Goal: Obtain resource: Download file/media

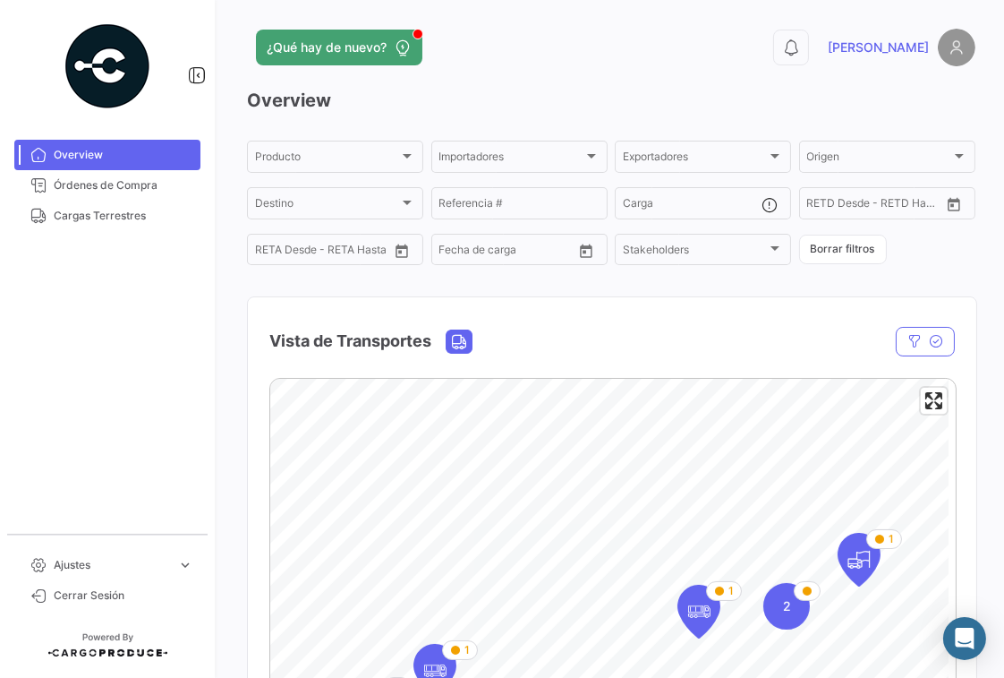
click at [524, 94] on h3 "Overview" at bounding box center [611, 100] width 729 height 25
click at [68, 218] on span "Cargas Terrestres" at bounding box center [124, 216] width 140 height 16
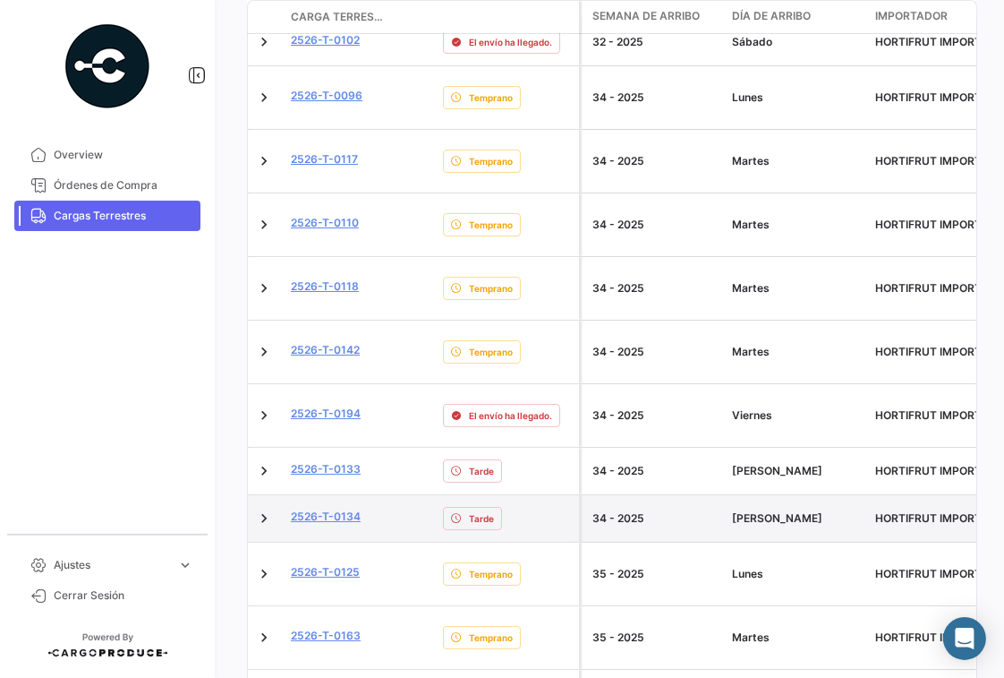
scroll to position [627, 0]
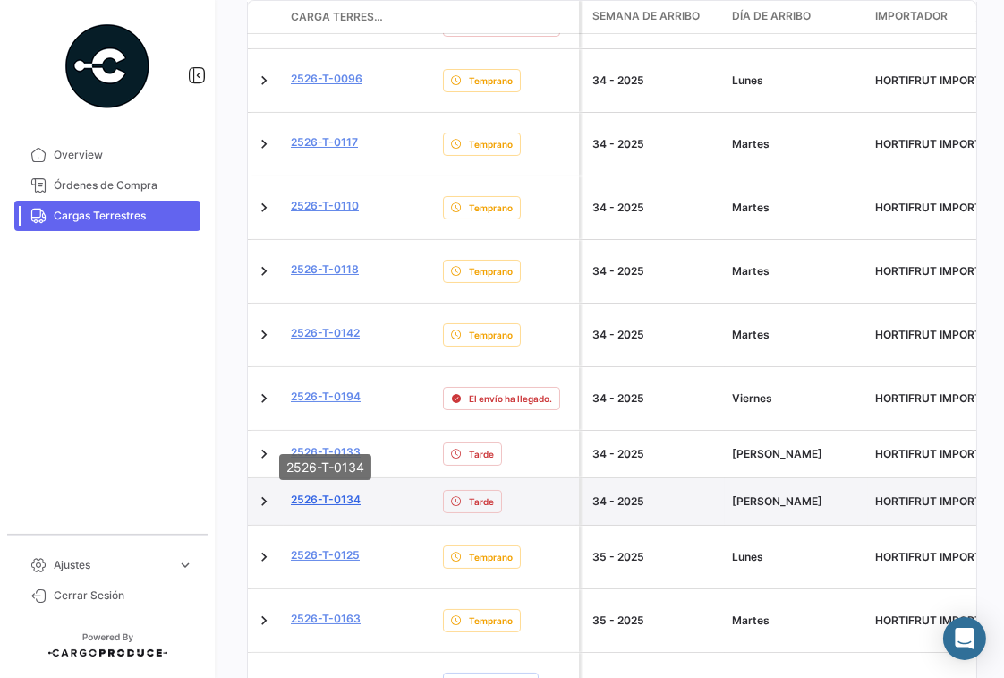
click at [343, 491] on link "2526-T-0134" at bounding box center [326, 499] width 70 height 16
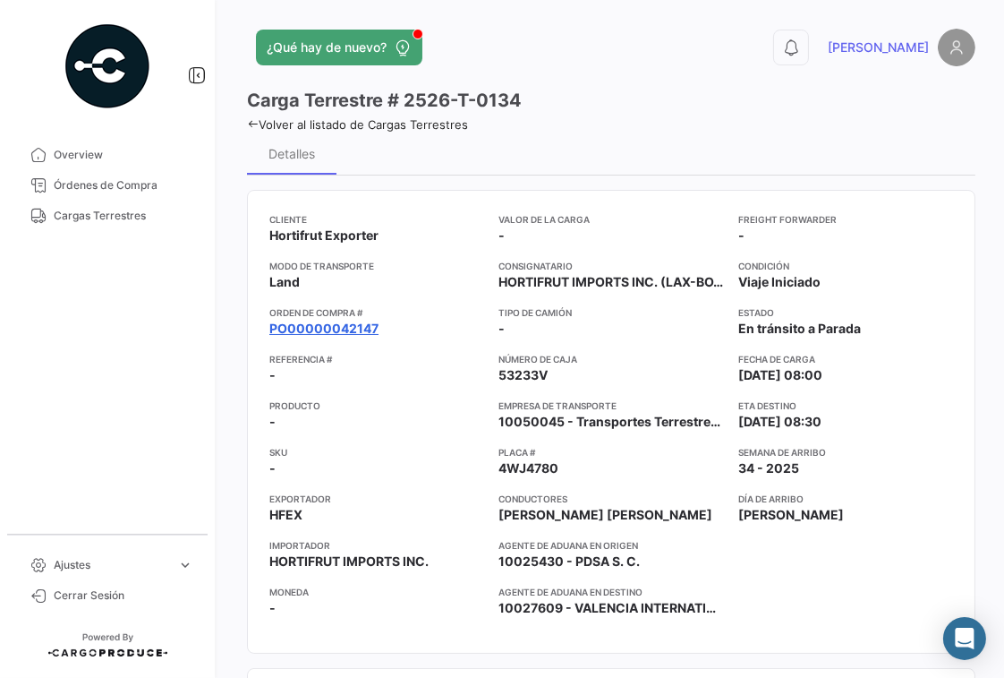
click at [340, 334] on link "PO00000042147" at bounding box center [323, 329] width 109 height 18
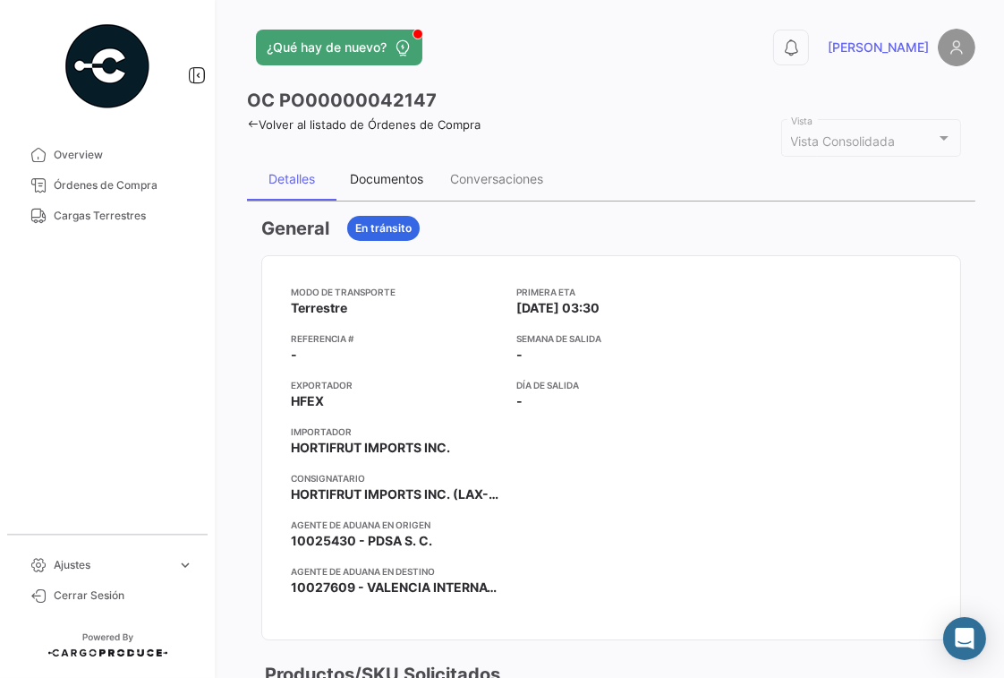
click at [389, 183] on div "Documentos" at bounding box center [386, 178] width 73 height 15
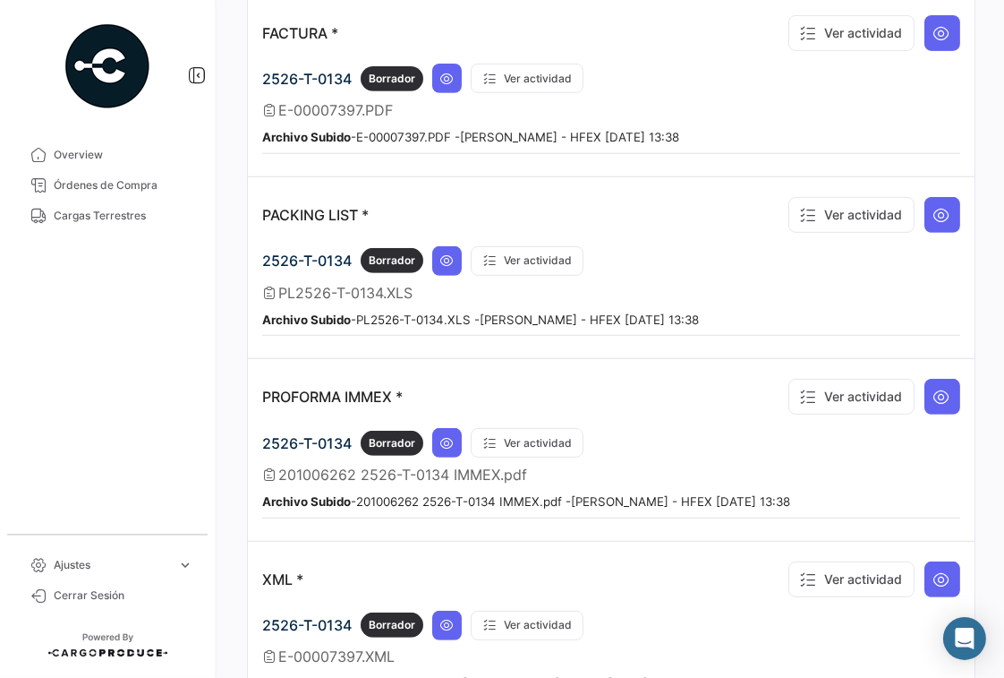
scroll to position [1342, 0]
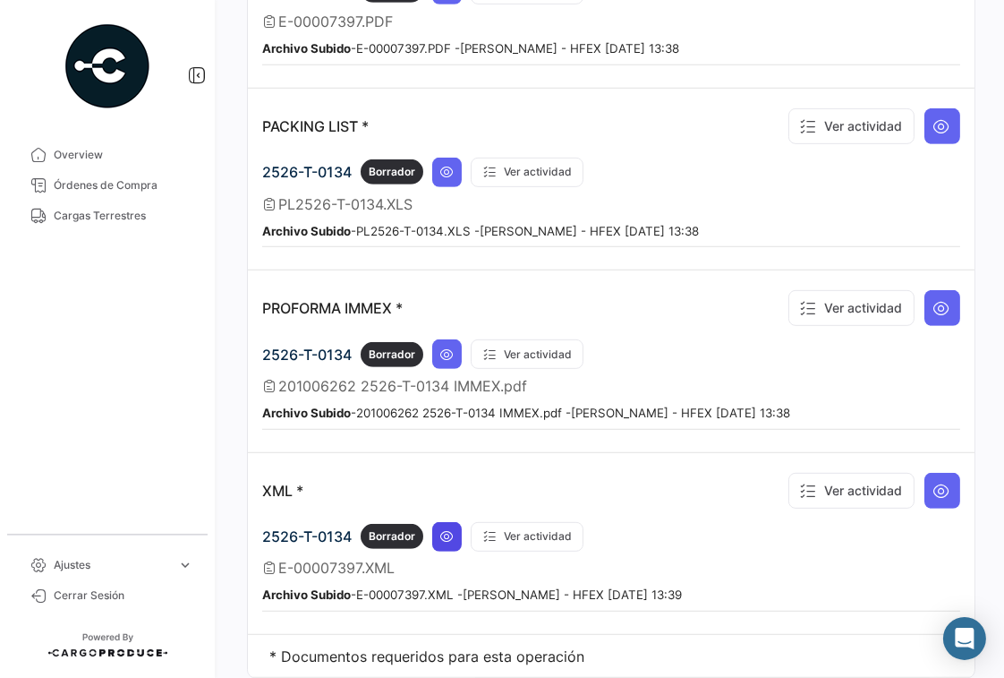
click at [453, 529] on icon at bounding box center [447, 536] width 14 height 14
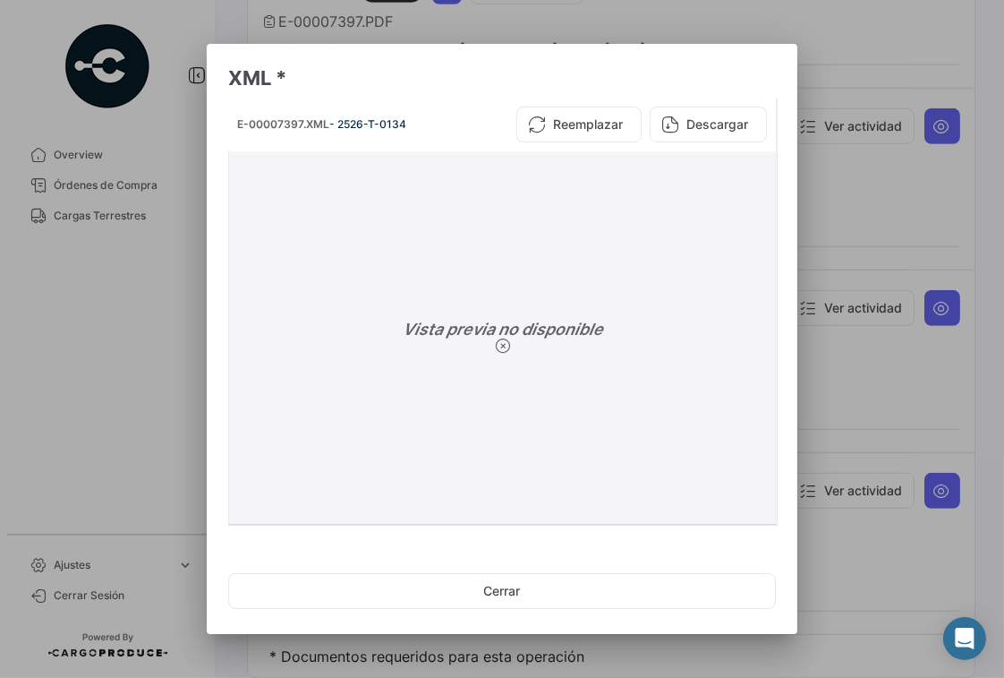
click at [702, 133] on button "Descargar" at bounding box center [708, 125] width 117 height 36
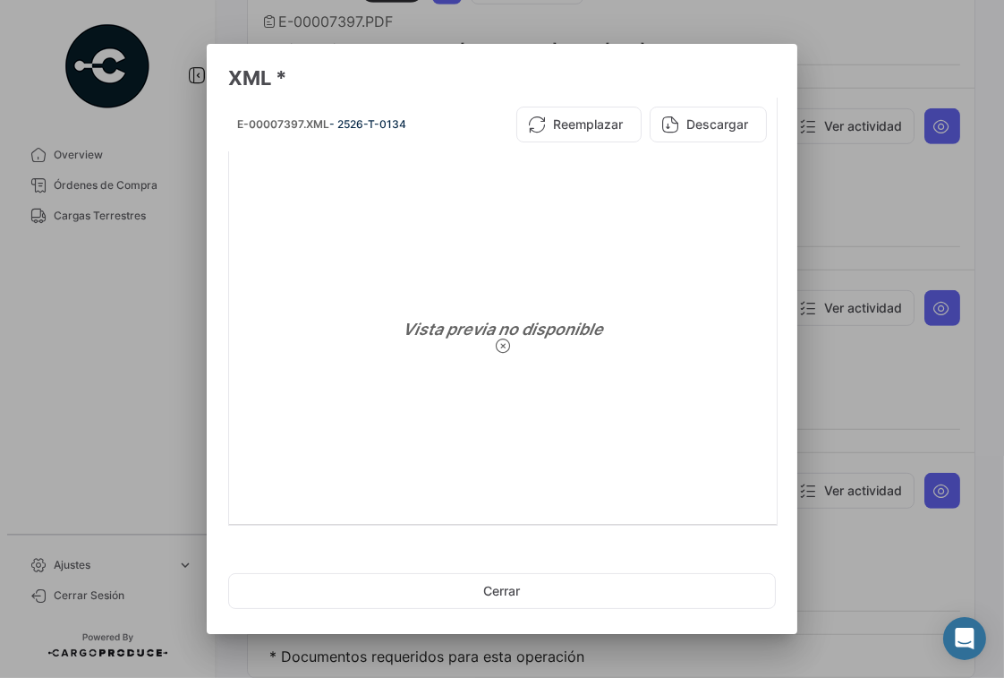
click at [936, 43] on div at bounding box center [502, 339] width 1004 height 678
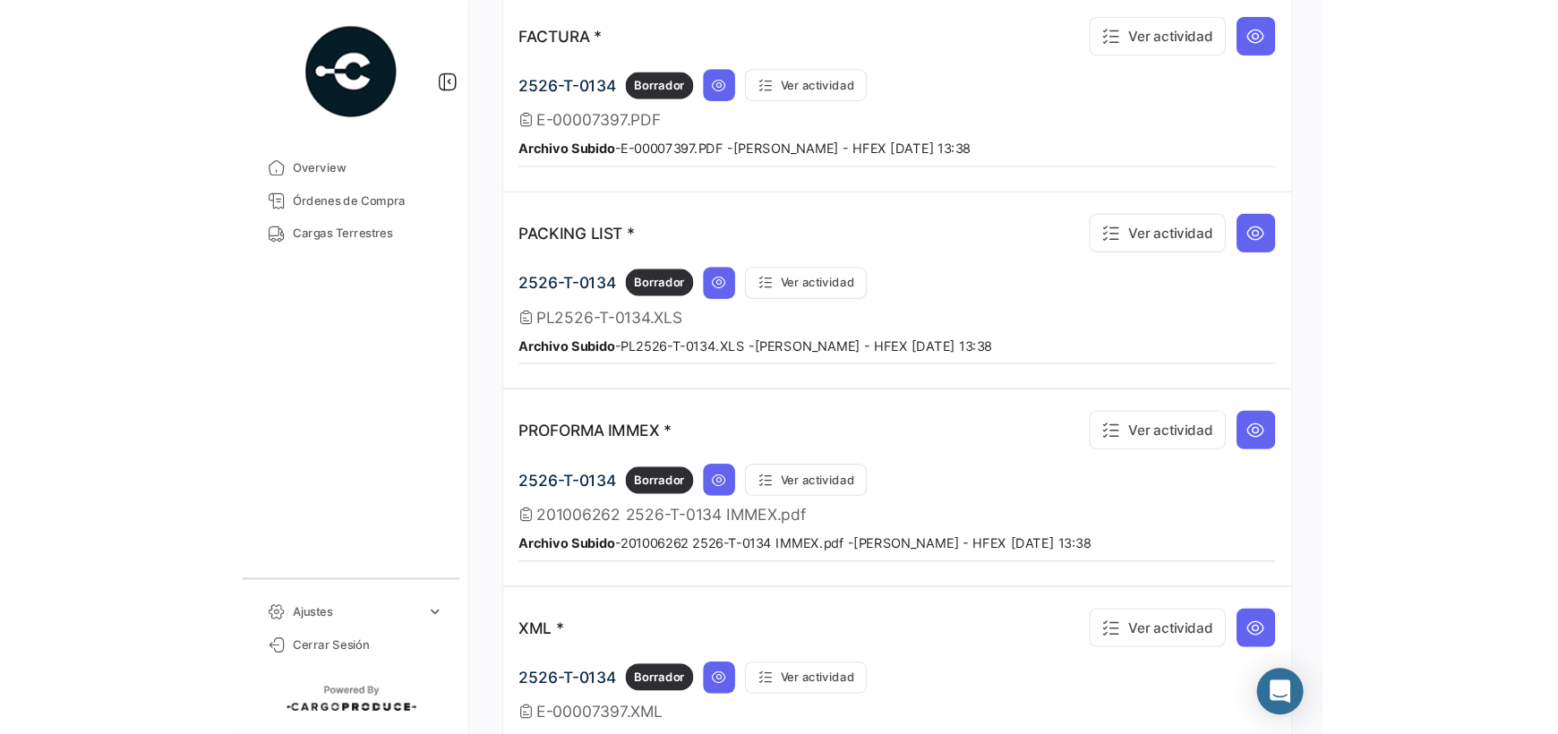
scroll to position [1163, 0]
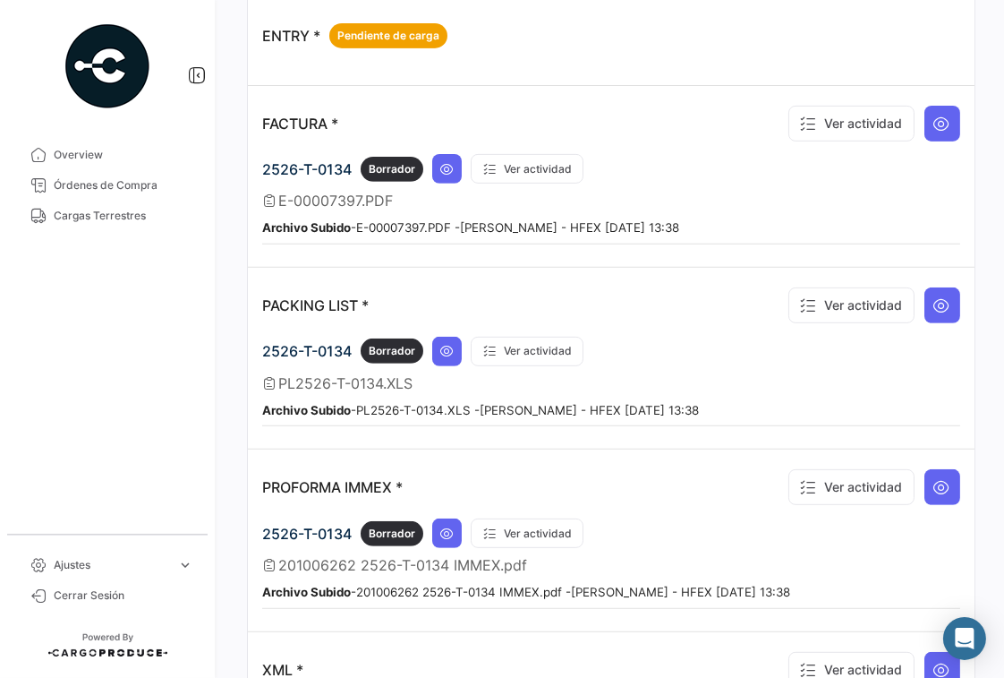
click at [977, 30] on div "¿Qué hay de nuevo? 0 [PERSON_NAME] OC PO00000042147 Volver al listado de Órdene…" at bounding box center [611, 339] width 786 height 678
click at [442, 168] on button at bounding box center [447, 169] width 30 height 30
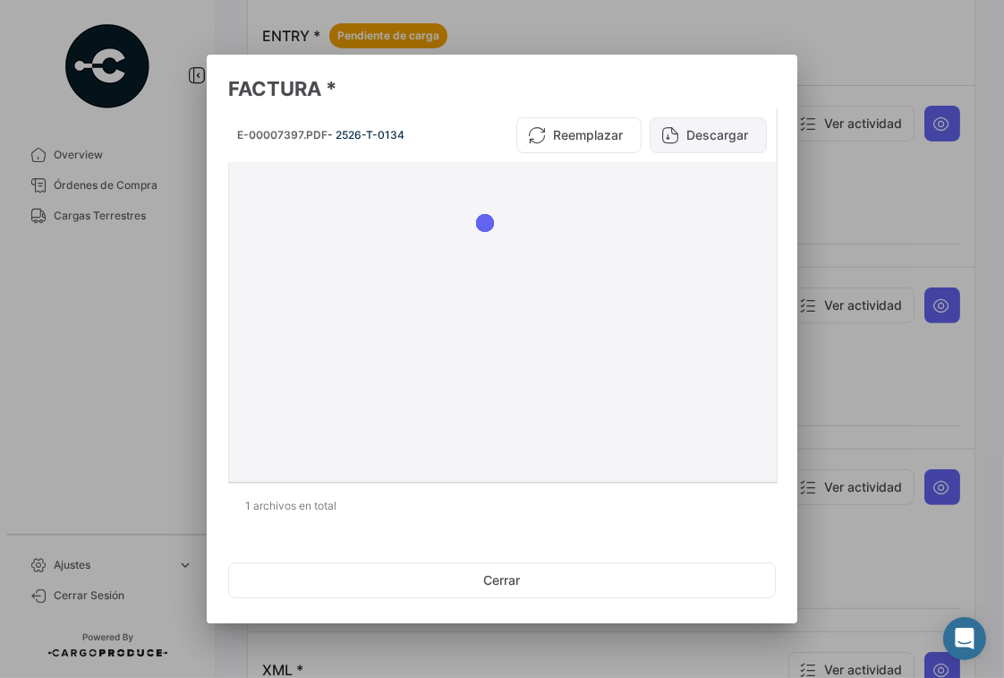
click at [726, 132] on button "Descargar" at bounding box center [708, 135] width 117 height 36
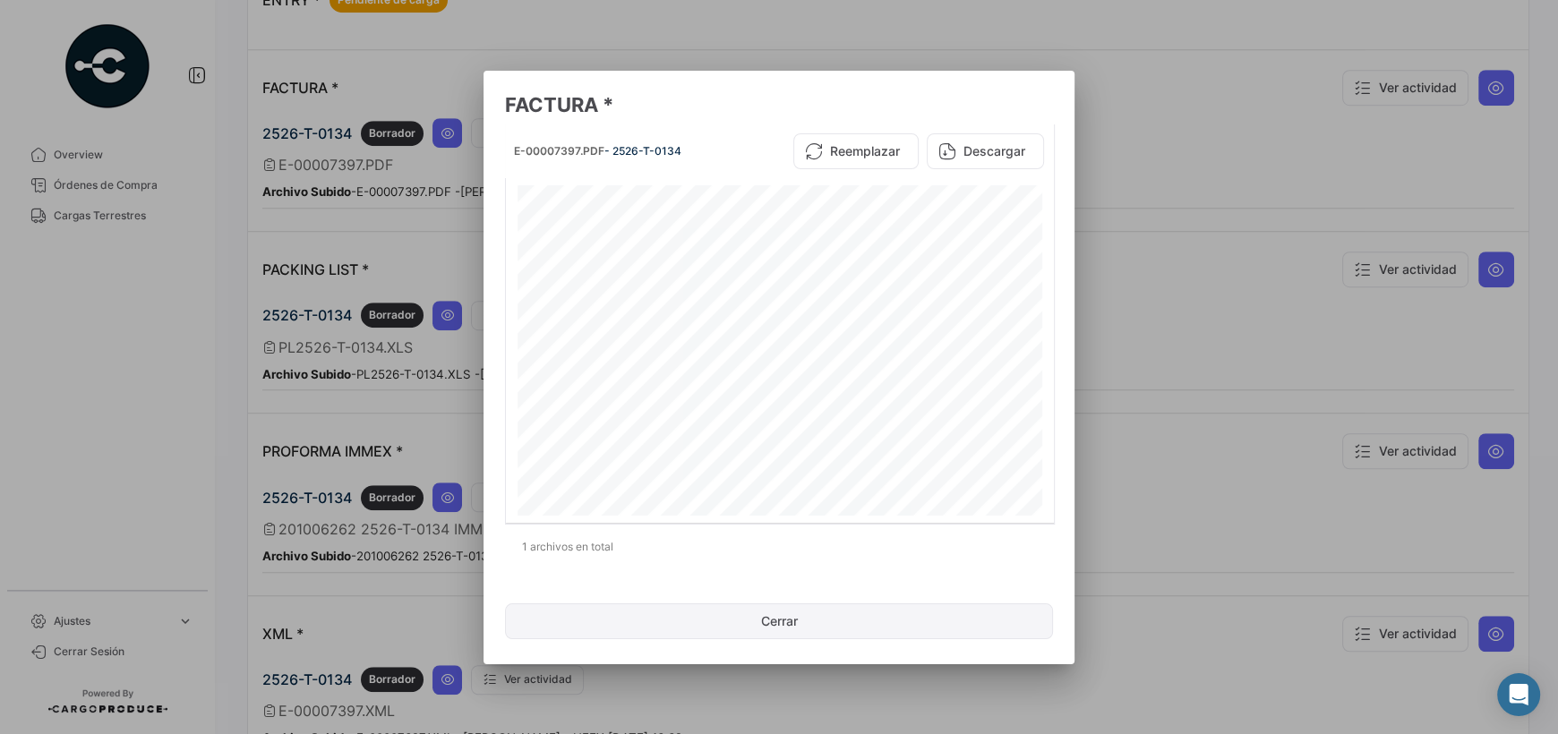
click at [807, 610] on button "Cerrar" at bounding box center [779, 621] width 548 height 36
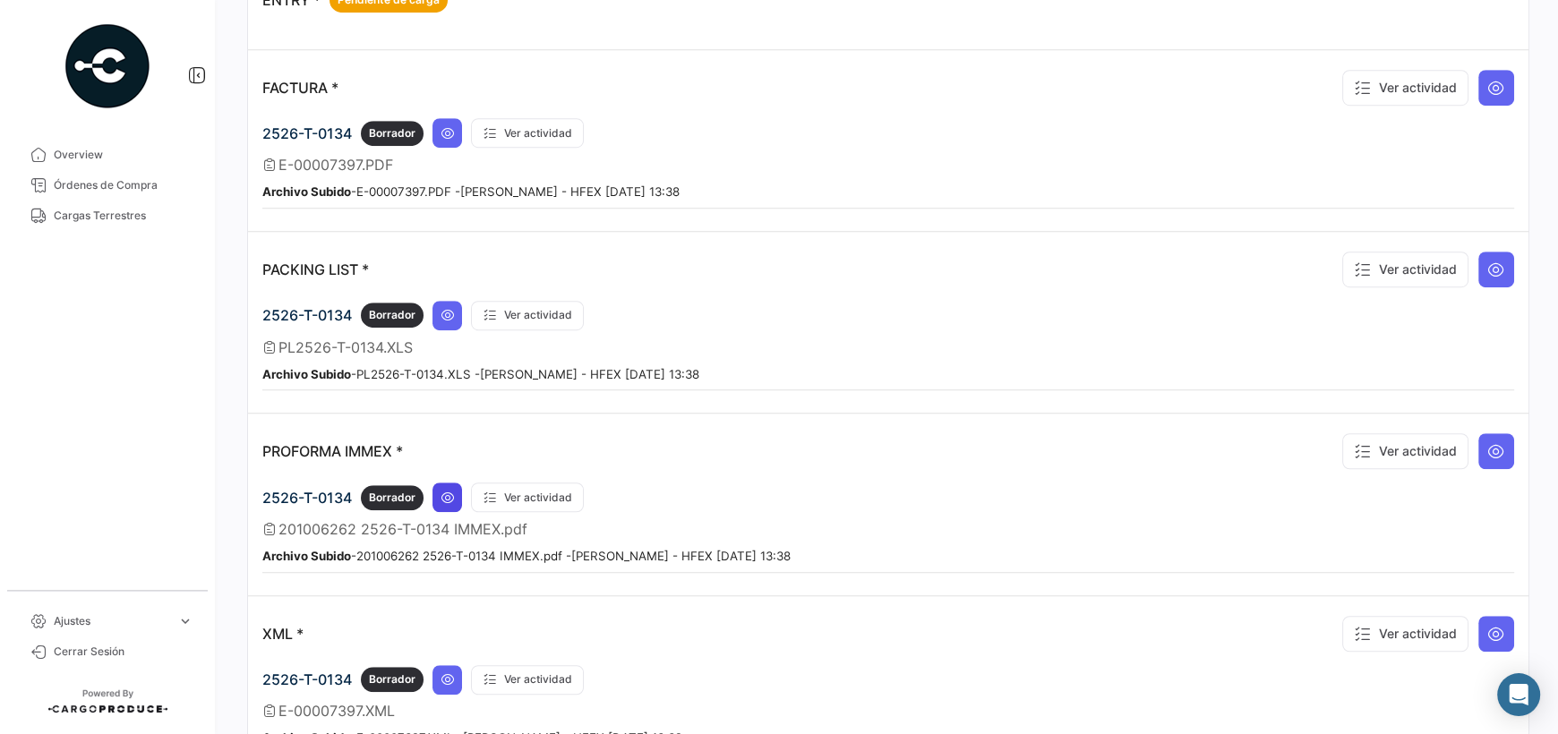
click at [448, 491] on icon at bounding box center [447, 498] width 14 height 14
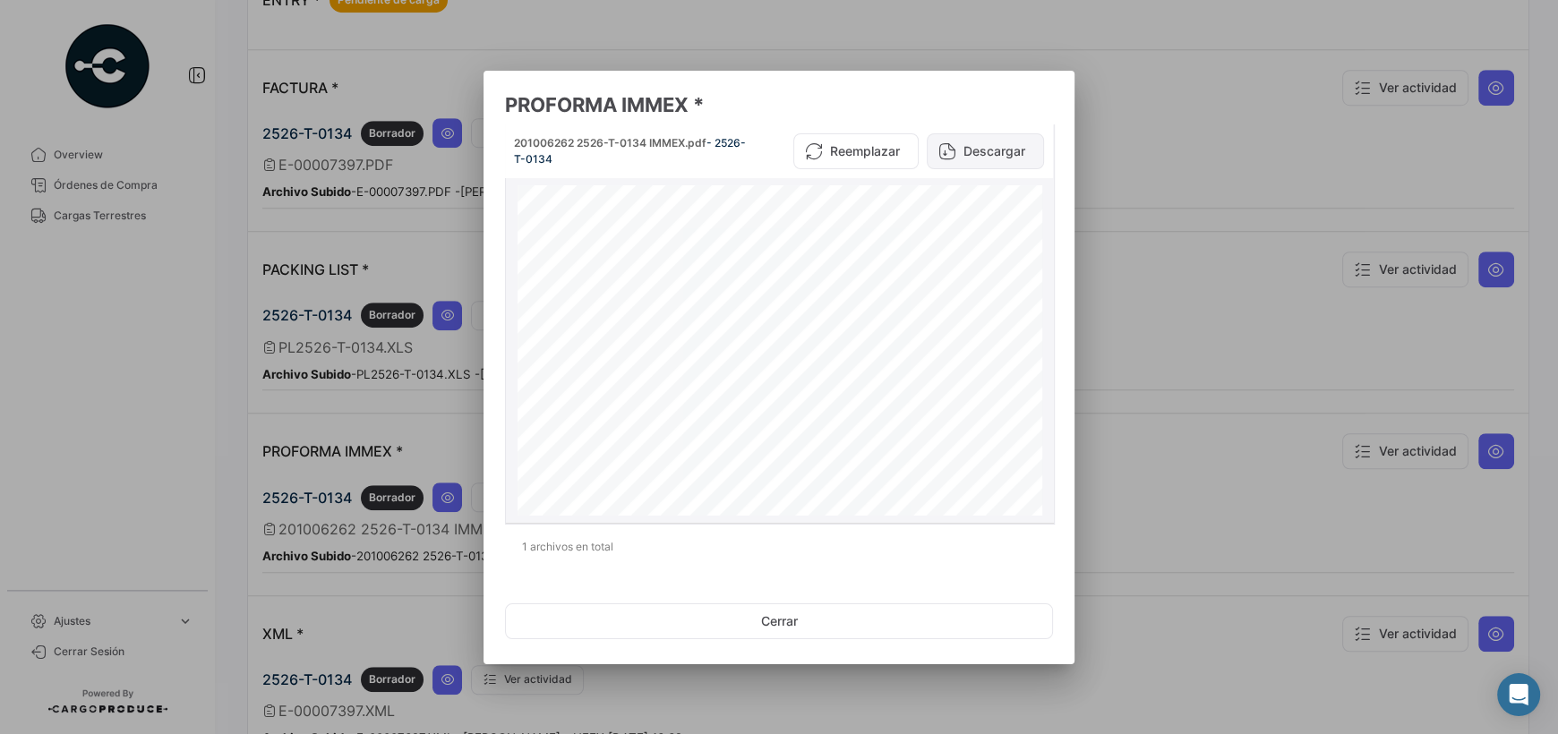
click at [1003, 144] on button "Descargar" at bounding box center [984, 151] width 117 height 36
click at [721, 615] on button "Cerrar" at bounding box center [779, 621] width 548 height 36
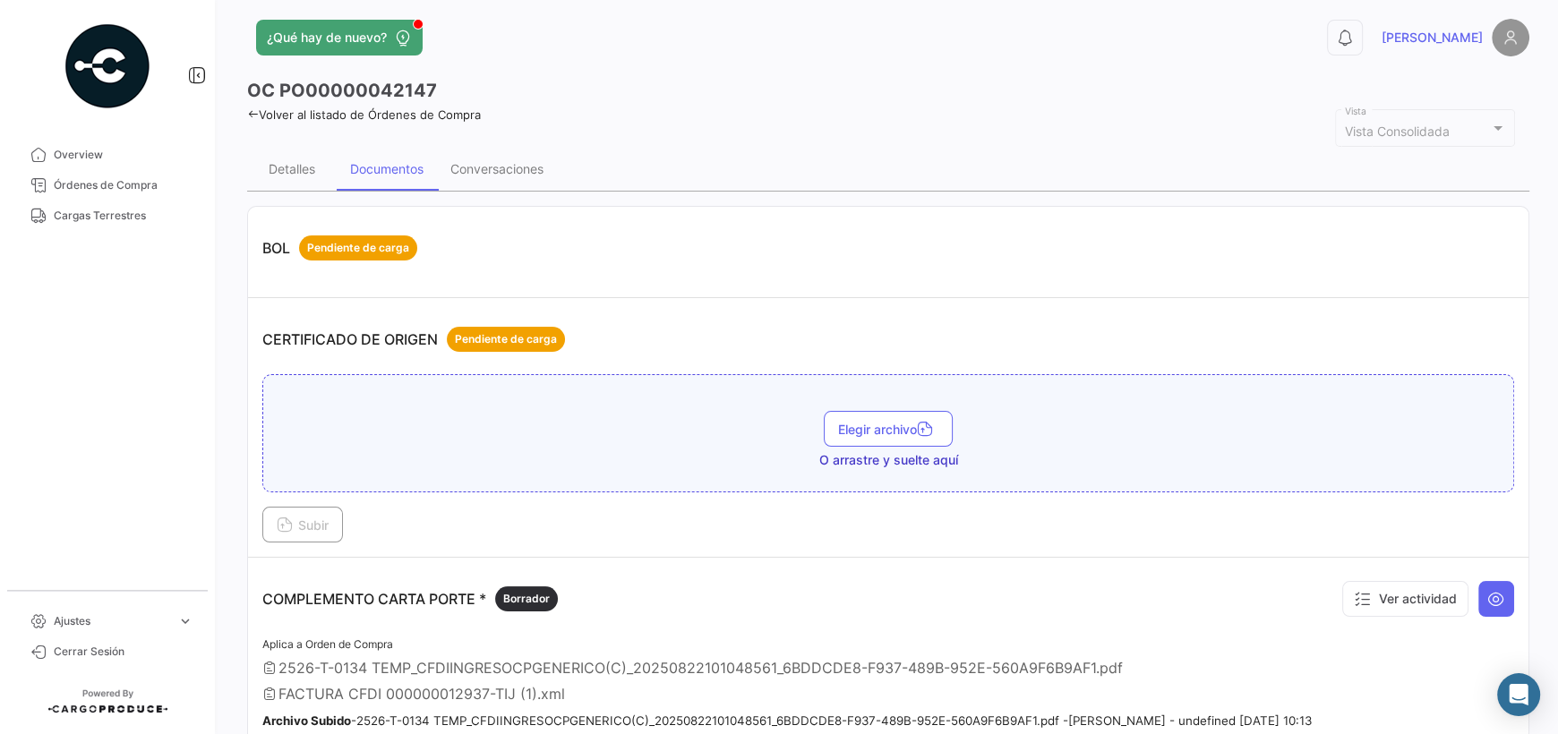
scroll to position [0, 0]
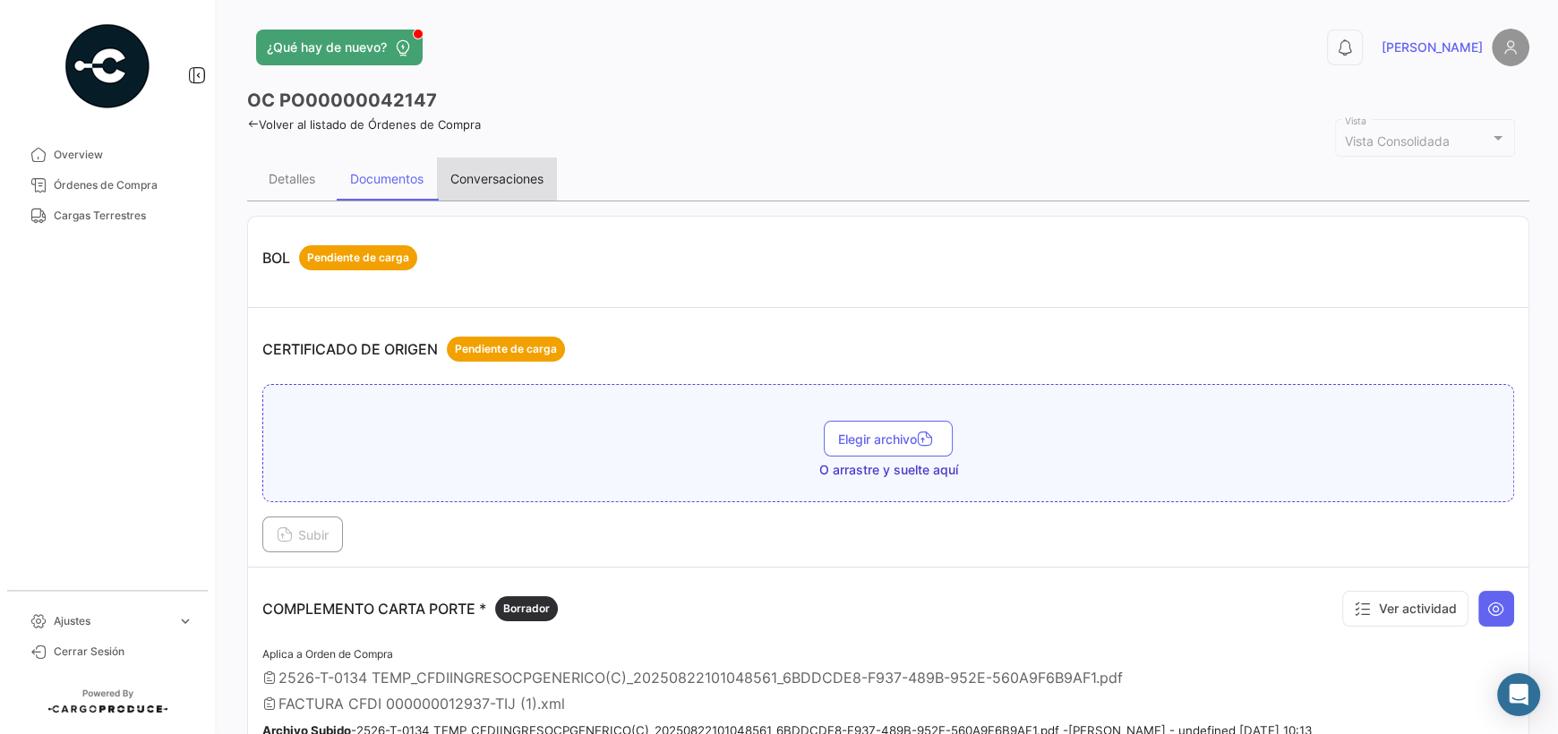
click at [485, 166] on div "Conversaciones" at bounding box center [497, 179] width 120 height 43
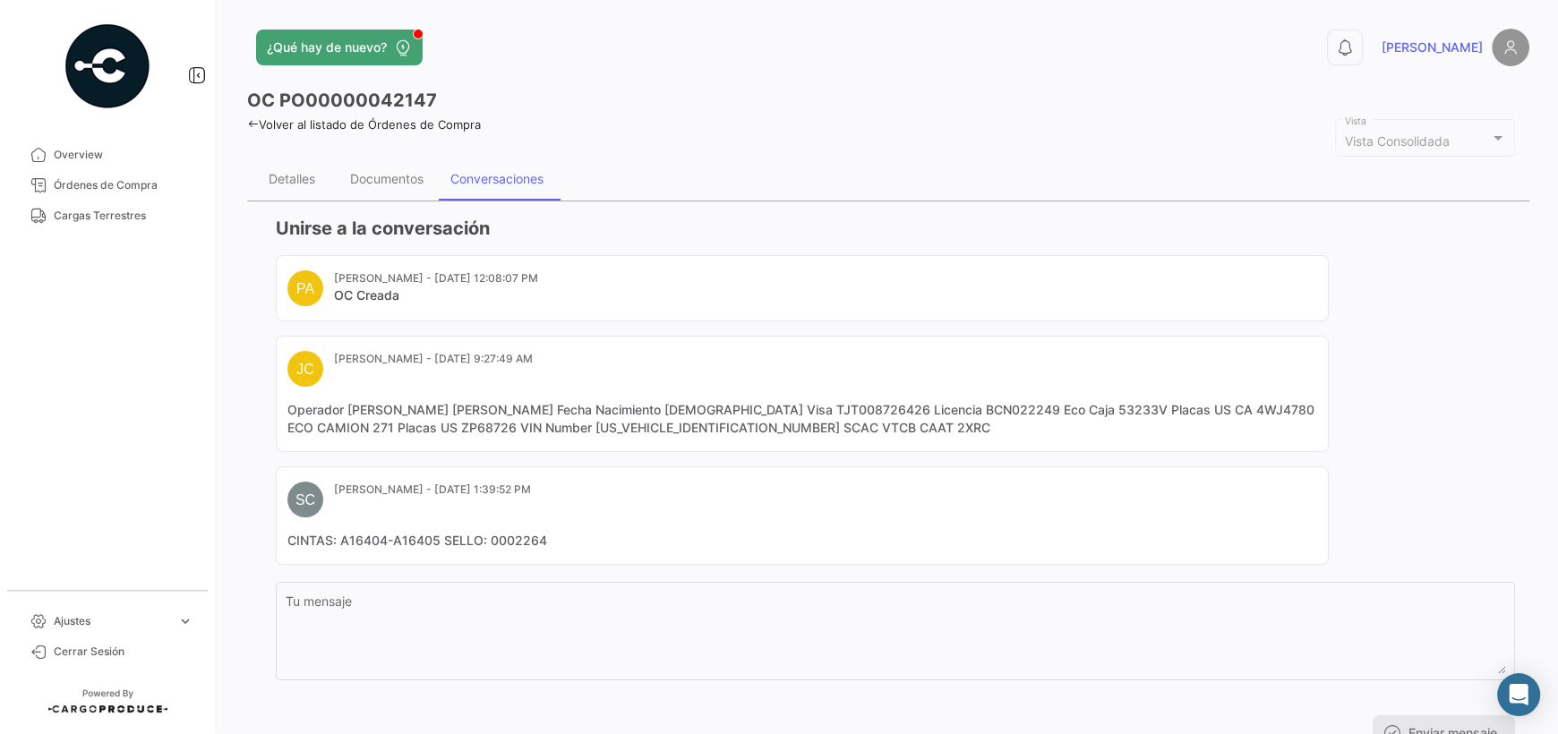
drag, startPoint x: 1286, startPoint y: 411, endPoint x: 1230, endPoint y: 417, distance: 56.7
click at [1003, 417] on mat-card-content "Operador [PERSON_NAME] [PERSON_NAME] Fecha Nacimiento [DEMOGRAPHIC_DATA] Visa T…" at bounding box center [801, 419] width 1029 height 36
copy mat-card-content "4WJ4780"
drag, startPoint x: 1139, startPoint y: 410, endPoint x: 1097, endPoint y: 414, distance: 41.4
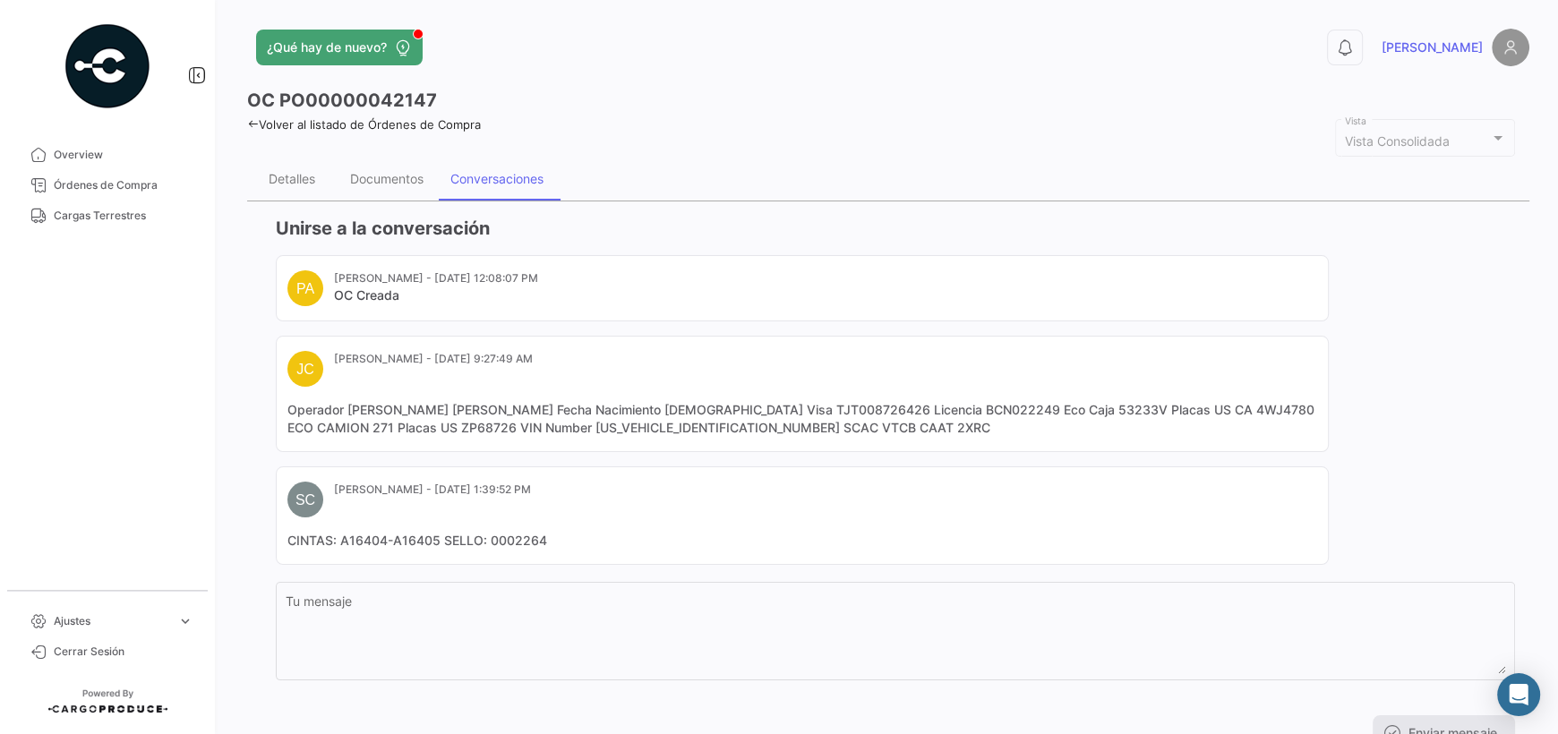
click at [1003, 414] on mat-card-content "Operador [PERSON_NAME] [PERSON_NAME] Fecha Nacimiento [DEMOGRAPHIC_DATA] Visa T…" at bounding box center [801, 419] width 1029 height 36
copy mat-card-content "53233V"
drag, startPoint x: 1100, startPoint y: 550, endPoint x: 1072, endPoint y: 567, distance: 32.5
click at [1003, 551] on mat-card "SC [PERSON_NAME] - [DATE] 1:39:52 PM CINTAS: A16404-A16405 SELLO: 0002264" at bounding box center [802, 515] width 1053 height 98
drag, startPoint x: 886, startPoint y: 429, endPoint x: 847, endPoint y: 432, distance: 39.5
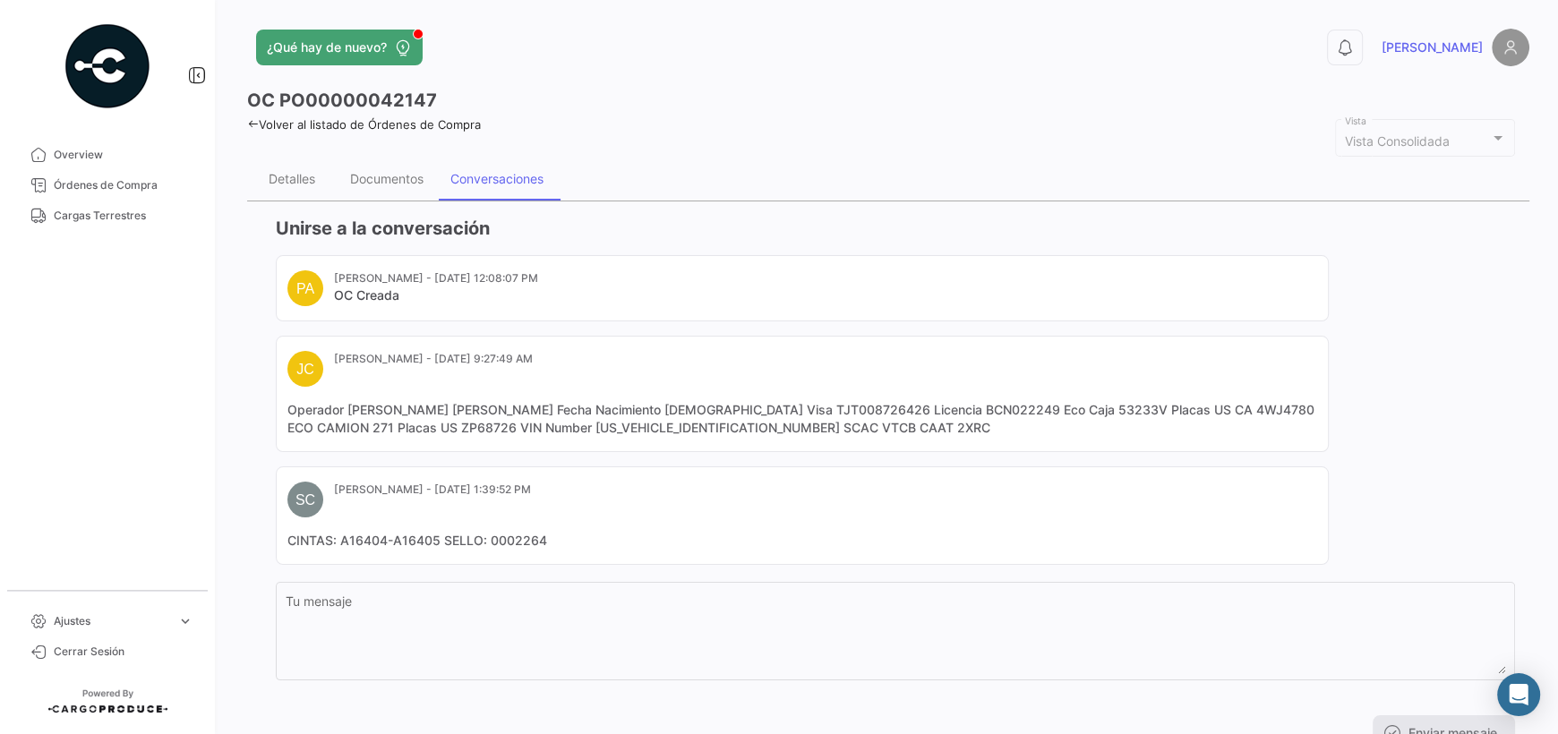
click at [847, 432] on mat-card-content "Operador [PERSON_NAME] [PERSON_NAME] Fecha Nacimiento [DEMOGRAPHIC_DATA] Visa T…" at bounding box center [801, 419] width 1029 height 36
copy mat-card-content "2XRC"
drag, startPoint x: 598, startPoint y: 402, endPoint x: 348, endPoint y: 406, distance: 249.8
click at [348, 406] on mat-card-content "Operador [PERSON_NAME] [PERSON_NAME] Fecha Nacimiento [DEMOGRAPHIC_DATA] Visa T…" at bounding box center [801, 419] width 1029 height 36
copy mat-card-content "[PERSON_NAME] [PERSON_NAME]"
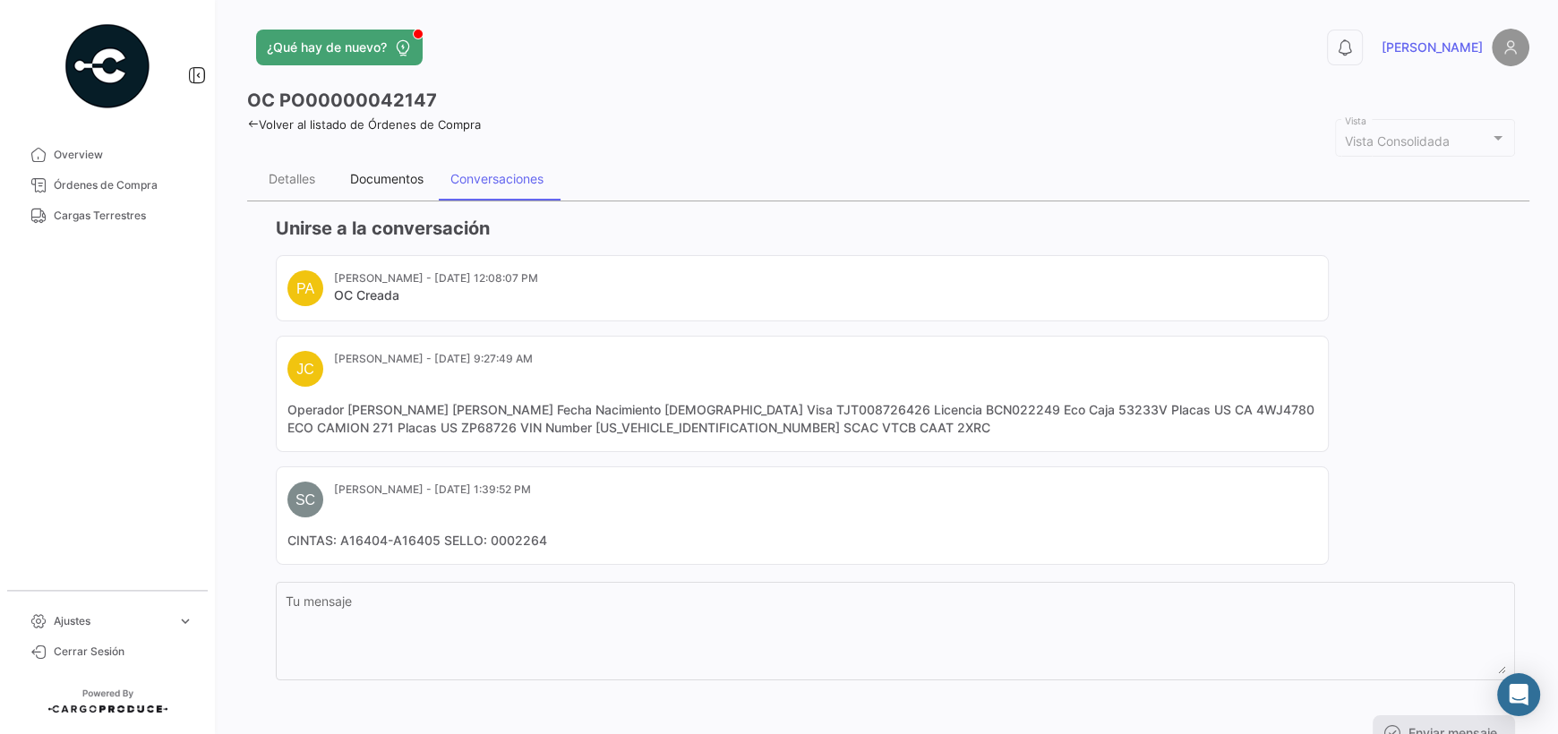
click at [361, 182] on div "Documentos" at bounding box center [386, 178] width 73 height 15
